Goal: Transaction & Acquisition: Purchase product/service

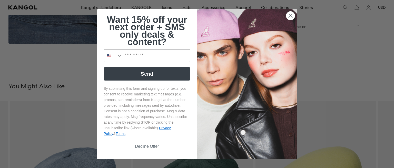
click at [288, 15] on circle "Close dialog" at bounding box center [291, 15] width 8 height 8
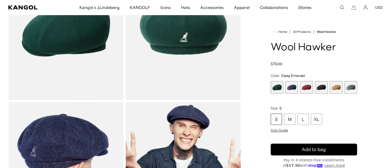
click at [350, 87] on span "6 of 6" at bounding box center [350, 87] width 13 height 13
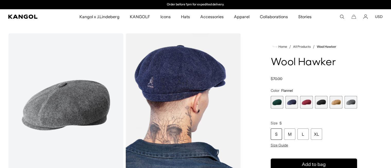
click at [337, 105] on span "5 of 6" at bounding box center [335, 102] width 13 height 13
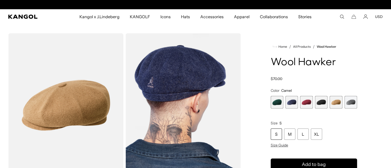
click at [322, 101] on span "4 of 6" at bounding box center [321, 102] width 13 height 13
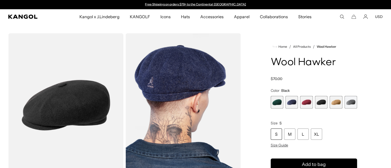
click at [306, 102] on span "3 of 6" at bounding box center [306, 102] width 13 height 13
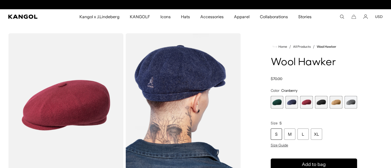
scroll to position [0, 106]
click at [290, 102] on span "2 of 6" at bounding box center [291, 102] width 13 height 13
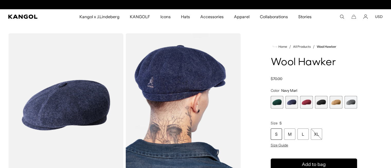
scroll to position [0, 106]
click at [291, 102] on span "2 of 6" at bounding box center [291, 102] width 13 height 13
click at [275, 101] on span "1 of 6" at bounding box center [276, 102] width 13 height 13
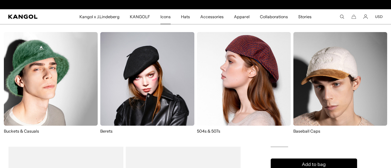
scroll to position [0, 106]
click at [342, 74] on img at bounding box center [340, 79] width 94 height 94
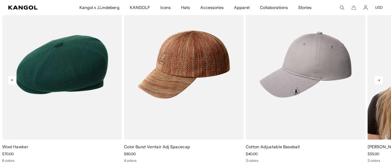
scroll to position [848, 0]
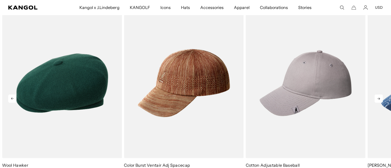
click at [380, 98] on icon at bounding box center [378, 99] width 8 height 8
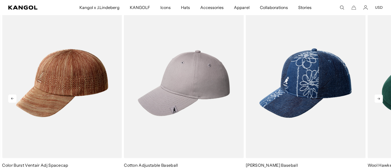
scroll to position [0, 0]
click at [380, 99] on icon at bounding box center [378, 99] width 8 height 8
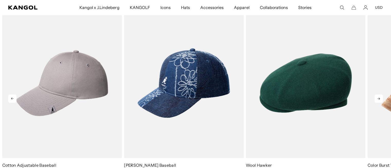
click at [380, 99] on icon at bounding box center [378, 99] width 8 height 8
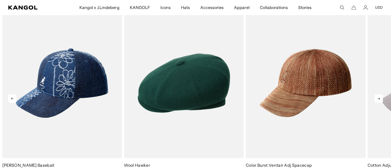
scroll to position [0, 106]
click at [380, 99] on icon at bounding box center [378, 99] width 8 height 8
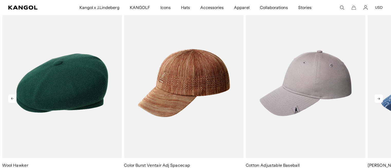
click at [380, 99] on icon at bounding box center [378, 99] width 8 height 8
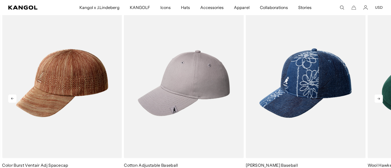
click at [380, 99] on icon at bounding box center [378, 99] width 8 height 8
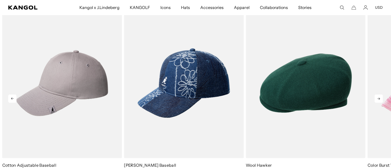
scroll to position [0, 0]
